Goal: Information Seeking & Learning: Find specific fact

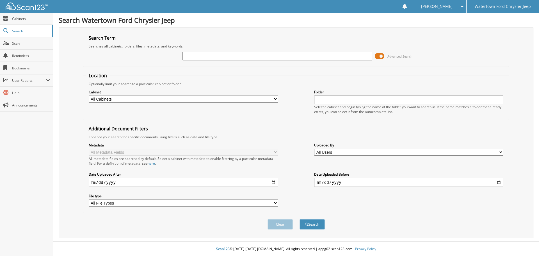
click at [379, 57] on span at bounding box center [380, 56] width 10 height 8
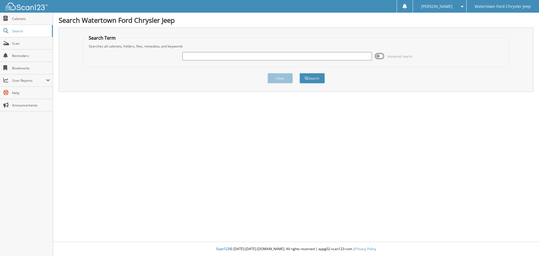
click at [300, 63] on div "Advanced Search" at bounding box center [296, 56] width 421 height 15
click at [297, 58] on input "text" at bounding box center [277, 56] width 189 height 8
type input "auto data labels"
click at [300, 73] on button "Search" at bounding box center [312, 78] width 25 height 10
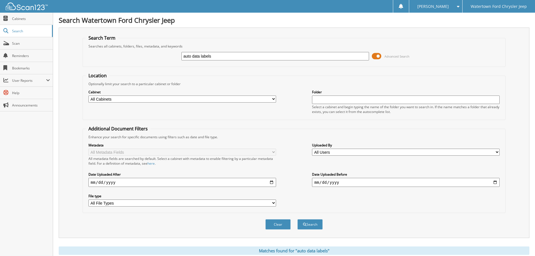
click at [377, 57] on span at bounding box center [377, 56] width 10 height 8
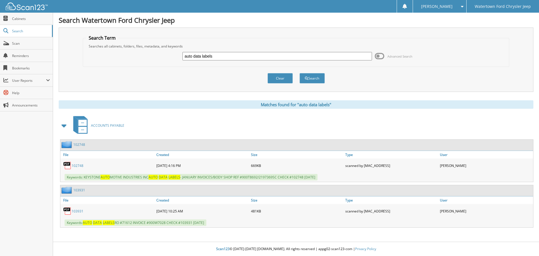
click at [74, 162] on div "102748" at bounding box center [107, 165] width 95 height 11
click at [76, 165] on link "102748" at bounding box center [78, 165] width 12 height 5
